Goal: Navigation & Orientation: Find specific page/section

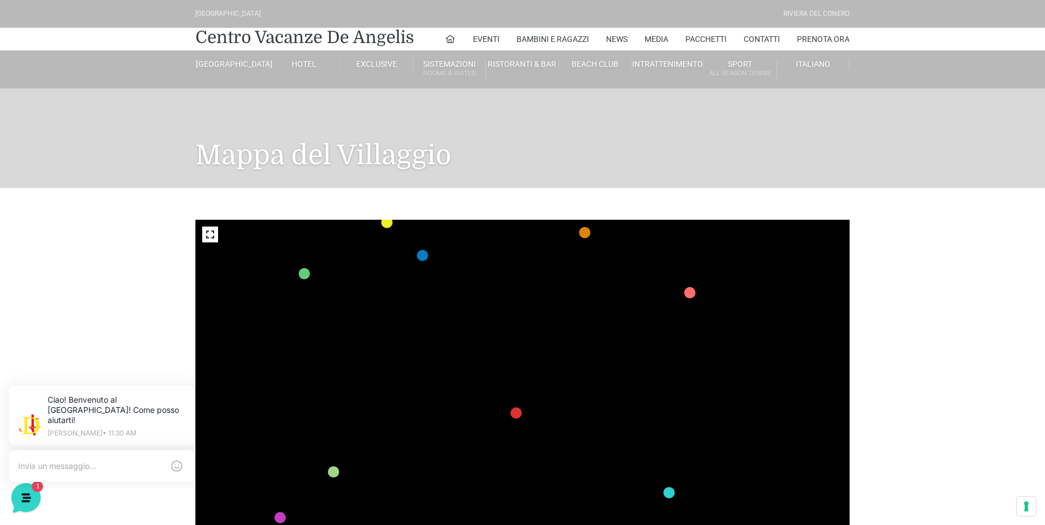
drag, startPoint x: 710, startPoint y: 381, endPoint x: 783, endPoint y: 165, distance: 227.8
click at [783, 165] on div "[GEOGRAPHIC_DATA] [GEOGRAPHIC_DATA] Centro Vacanze [GEOGRAPHIC_DATA] Eventi Mis…" at bounding box center [522, 437] width 1045 height 875
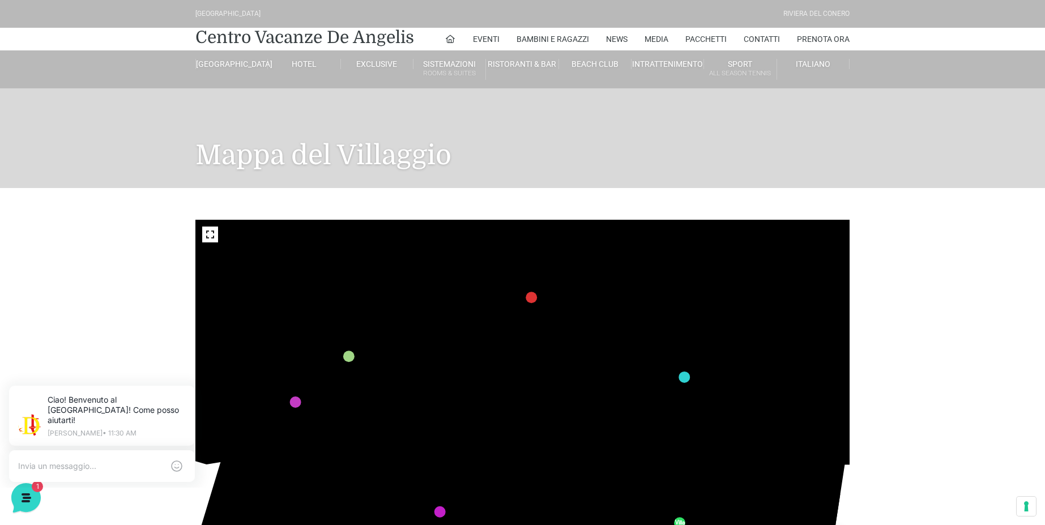
drag, startPoint x: 671, startPoint y: 395, endPoint x: 686, endPoint y: 280, distance: 116.5
click at [686, 280] on icon "436 435 437 434 441 430 440 431 439 432 438 433 424 423 425 422 429 418 428 419…" at bounding box center [614, 276] width 1626 height 915
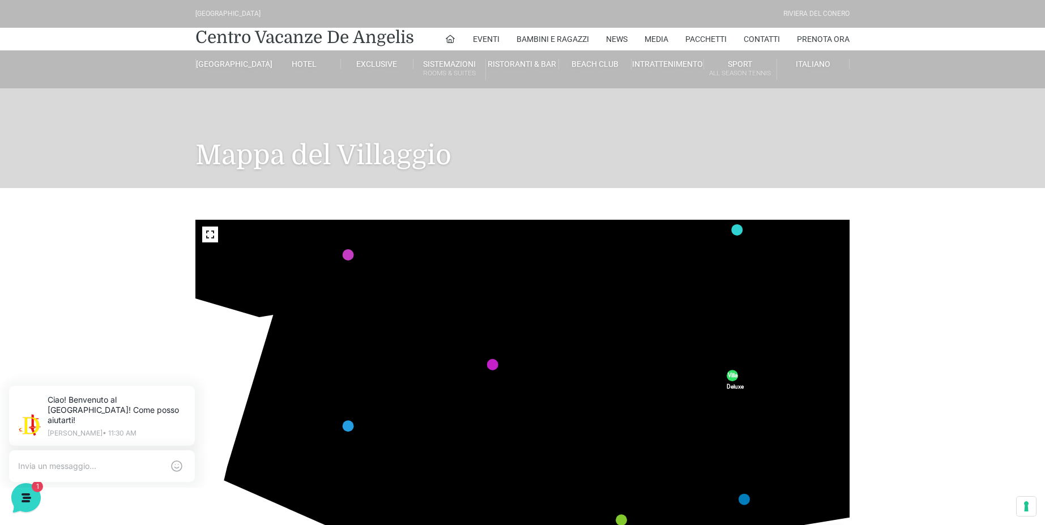
drag, startPoint x: 417, startPoint y: 455, endPoint x: 459, endPoint y: 318, distance: 142.9
click at [459, 318] on icon "436 435 437 434 441 430 440 431 439 432 438 433 424 423 425 422 429 418 428 419…" at bounding box center [666, 129] width 1626 height 915
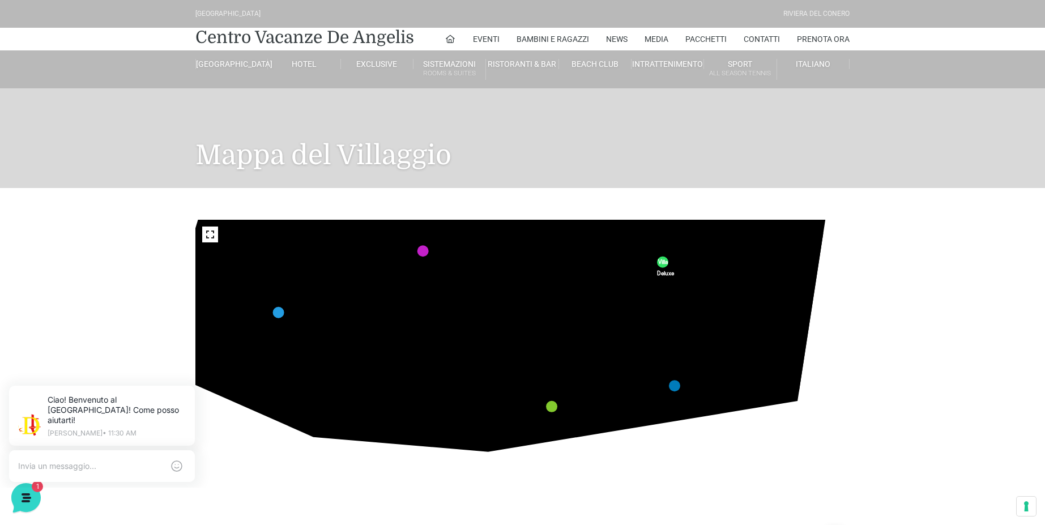
drag, startPoint x: 426, startPoint y: 384, endPoint x: 360, endPoint y: 261, distance: 139.9
click at [360, 261] on image at bounding box center [317, 266] width 111 height 87
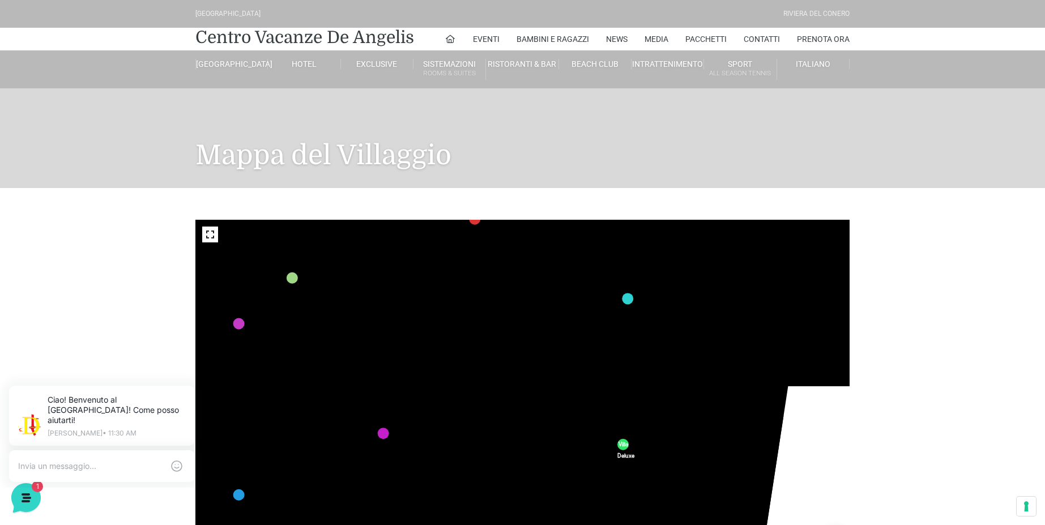
drag, startPoint x: 590, startPoint y: 311, endPoint x: 550, endPoint y: 494, distance: 186.6
click at [550, 494] on icon "436 435 437 434 441 430 440 431 439 432 438 433 424 423 425 422 429 418 428 419…" at bounding box center [557, 198] width 1626 height 915
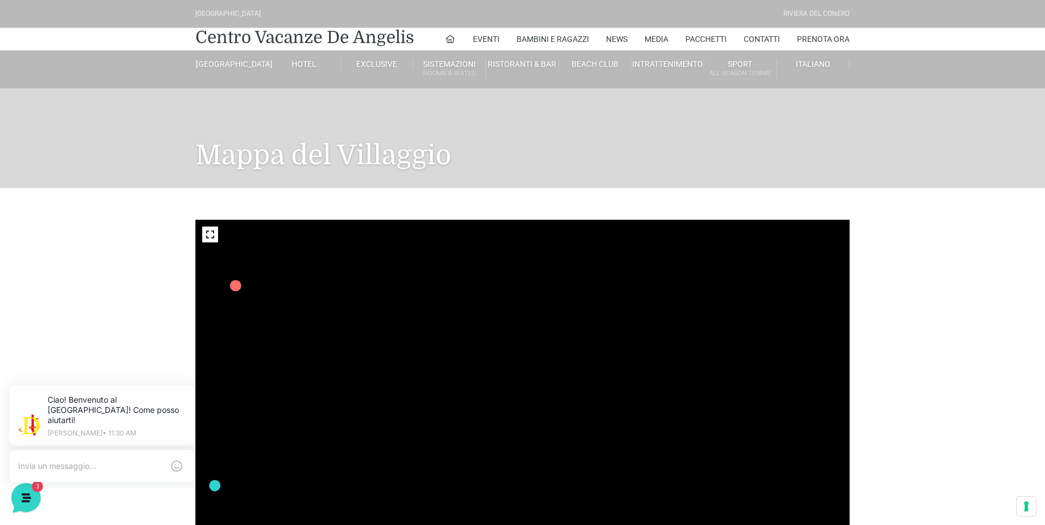
drag, startPoint x: 631, startPoint y: 362, endPoint x: 363, endPoint y: 524, distance: 313.0
click at [363, 524] on icon "436 435 437 434 441 430 440 431 439 432 438 433 424 423 425 422 429 418 428 419…" at bounding box center [144, 385] width 1626 height 915
drag, startPoint x: 726, startPoint y: 273, endPoint x: 1025, endPoint y: 478, distance: 361.7
click at [1024, 482] on div "436 435 437 434 441 430 440 431 439 432 438 433 424 423 425 422 429 418 428 419…" at bounding box center [522, 403] width 1045 height 431
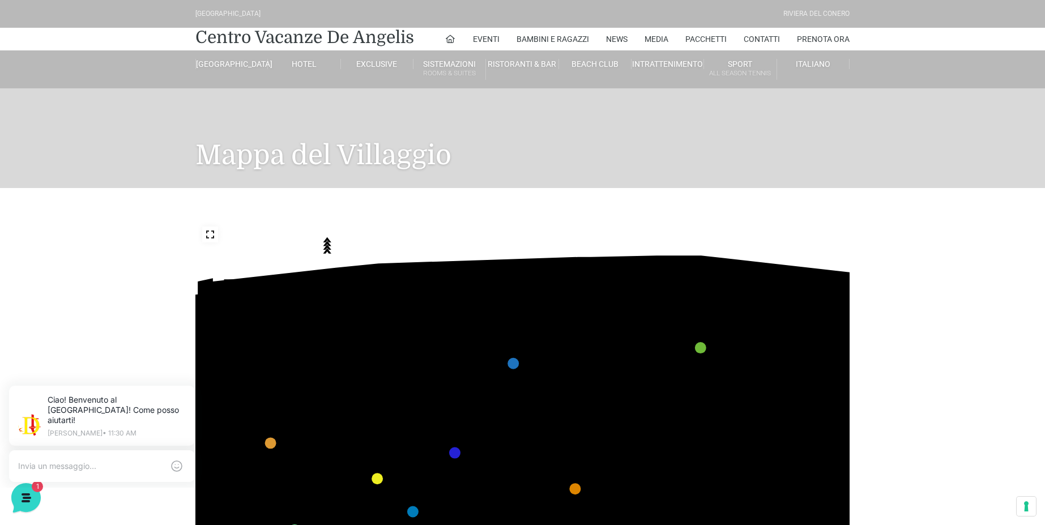
drag, startPoint x: 639, startPoint y: 360, endPoint x: 918, endPoint y: 431, distance: 288.5
click at [918, 431] on div "436 435 437 434 441 430 440 431 439 432 438 433 424 423 425 422 429 418 428 419…" at bounding box center [522, 403] width 1045 height 431
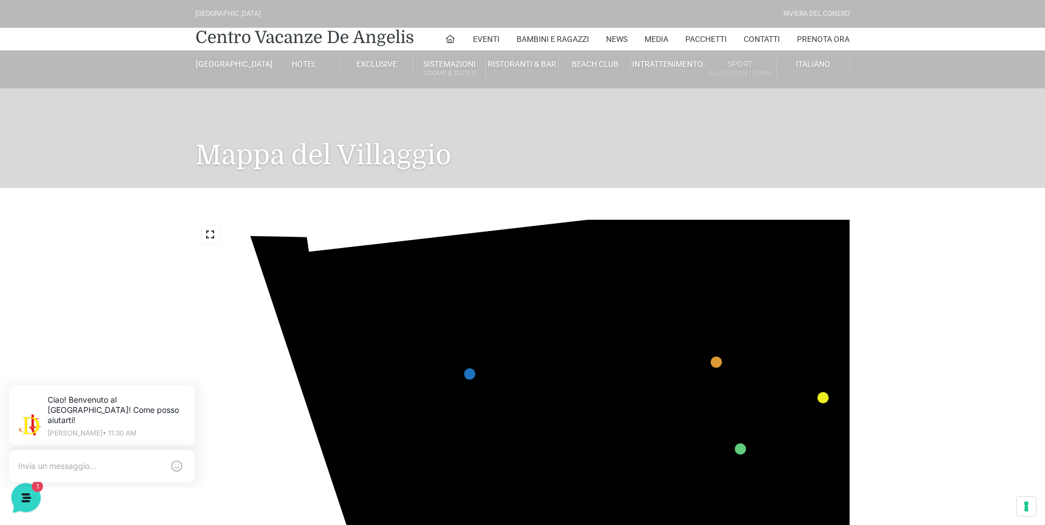
drag, startPoint x: 377, startPoint y: 302, endPoint x: 713, endPoint y: 72, distance: 407.9
click at [713, 72] on div "[GEOGRAPHIC_DATA] [GEOGRAPHIC_DATA] Centro Vacanze [GEOGRAPHIC_DATA] Eventi Mis…" at bounding box center [522, 437] width 1045 height 875
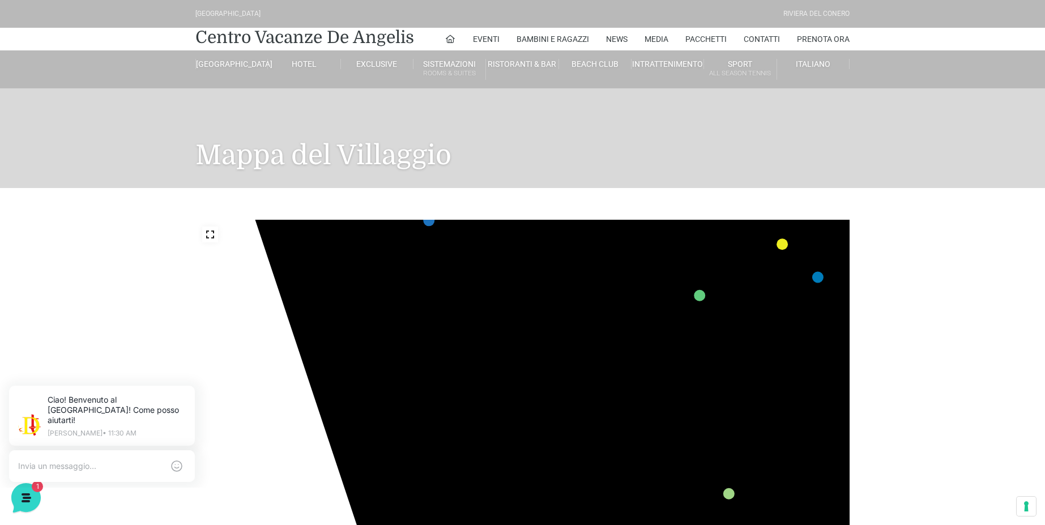
drag, startPoint x: 621, startPoint y: 253, endPoint x: 546, endPoint y: 131, distance: 142.4
click at [546, 131] on div "[GEOGRAPHIC_DATA] [GEOGRAPHIC_DATA] Centro Vacanze [GEOGRAPHIC_DATA] Eventi Mis…" at bounding box center [522, 437] width 1045 height 875
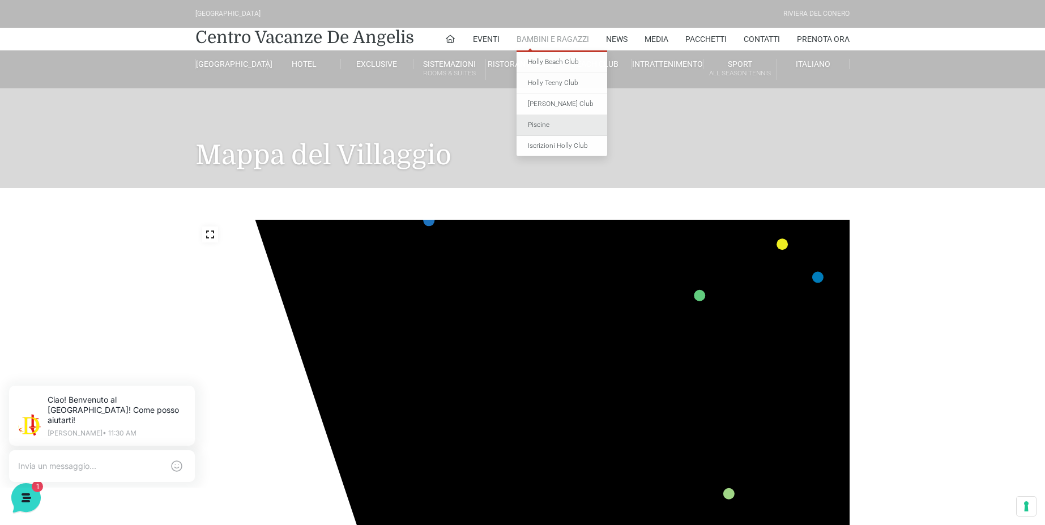
click at [542, 122] on link "Piscine" at bounding box center [561, 125] width 91 height 21
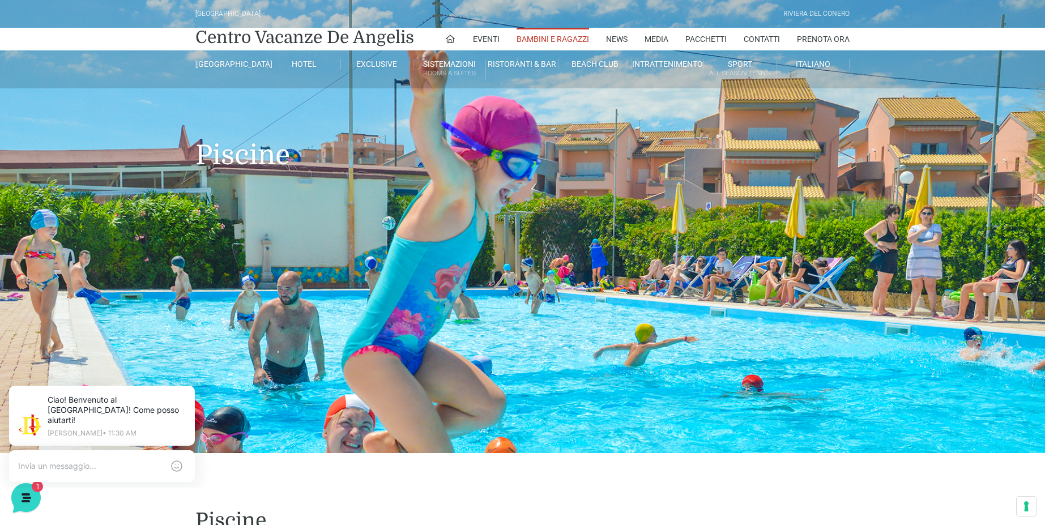
drag, startPoint x: 757, startPoint y: 285, endPoint x: 544, endPoint y: 203, distance: 228.2
click at [544, 203] on header "[GEOGRAPHIC_DATA] [GEOGRAPHIC_DATA] Centro Vacanze [GEOGRAPHIC_DATA] Eventi Mis…" at bounding box center [522, 226] width 1045 height 453
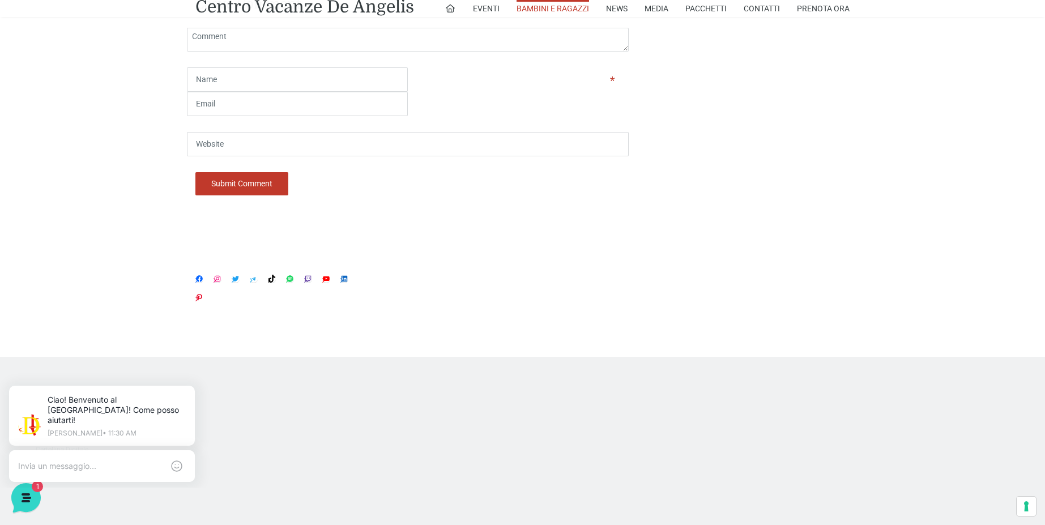
scroll to position [1359, 0]
